Goal: Contribute content

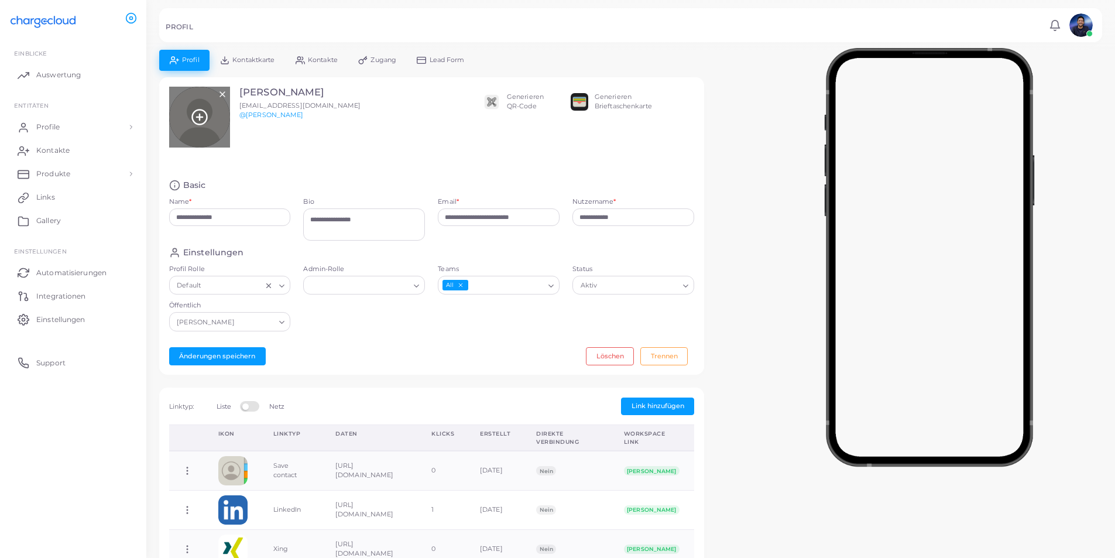
click at [204, 118] on icon at bounding box center [200, 117] width 18 height 18
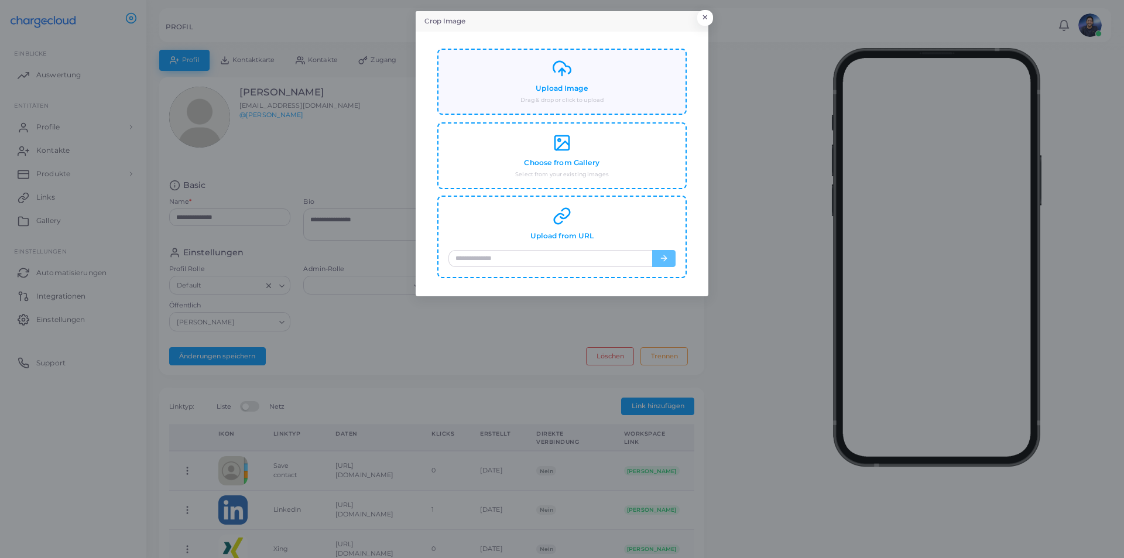
click at [574, 71] on div "Upload Image Drag & drop or click to upload" at bounding box center [561, 81] width 227 height 45
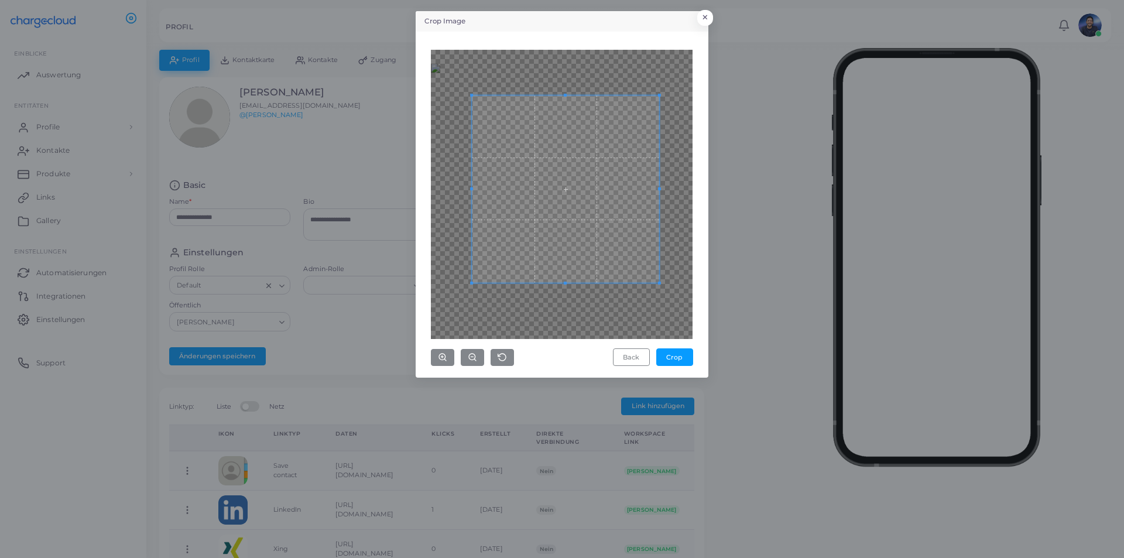
click at [630, 270] on span at bounding box center [565, 188] width 187 height 187
click at [569, 146] on span at bounding box center [565, 188] width 187 height 187
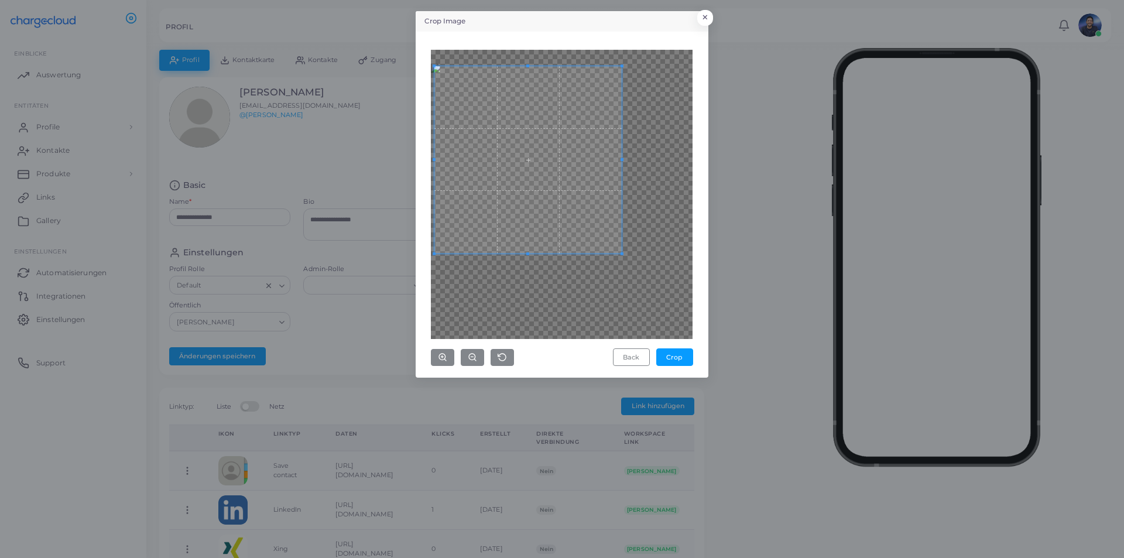
click at [535, 113] on span at bounding box center [527, 159] width 187 height 187
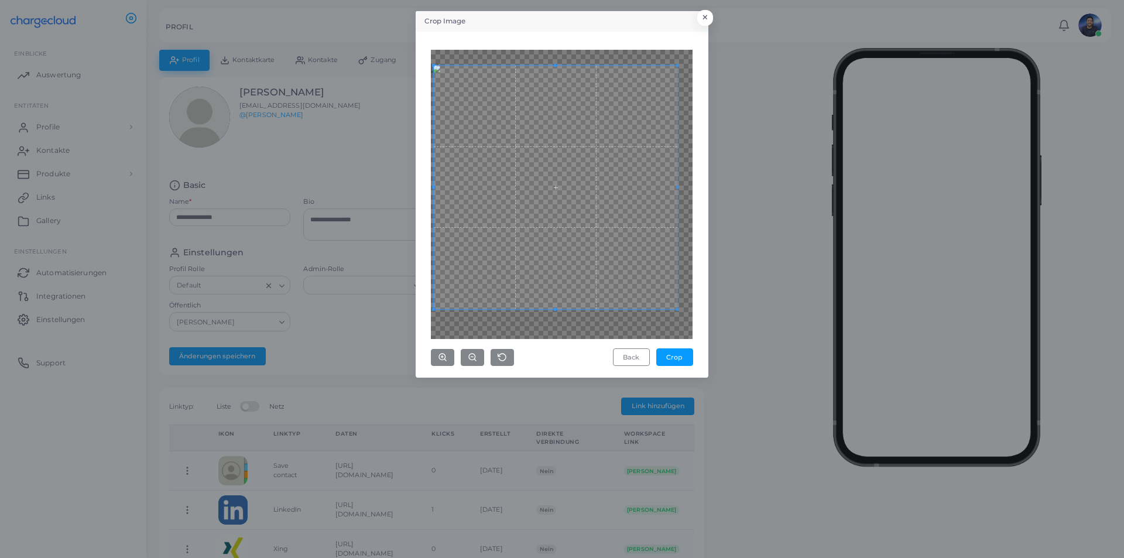
click at [677, 317] on div at bounding box center [562, 194] width 262 height 289
click at [633, 249] on span at bounding box center [563, 189] width 243 height 243
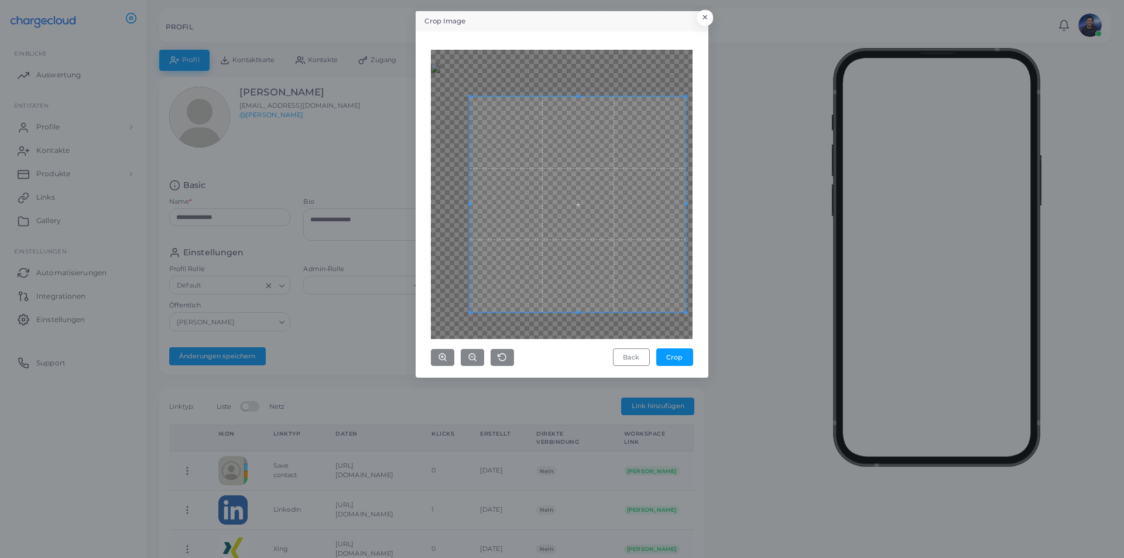
click at [461, 95] on div at bounding box center [562, 194] width 262 height 289
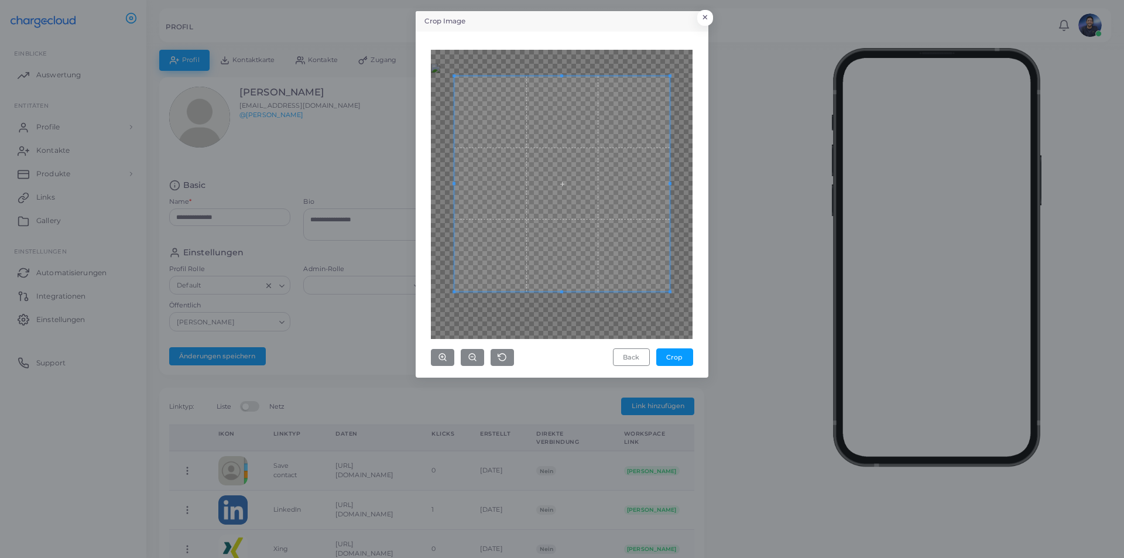
click at [599, 173] on span at bounding box center [561, 183] width 215 height 215
click at [681, 360] on button "Crop" at bounding box center [674, 357] width 37 height 18
